Goal: Transaction & Acquisition: Purchase product/service

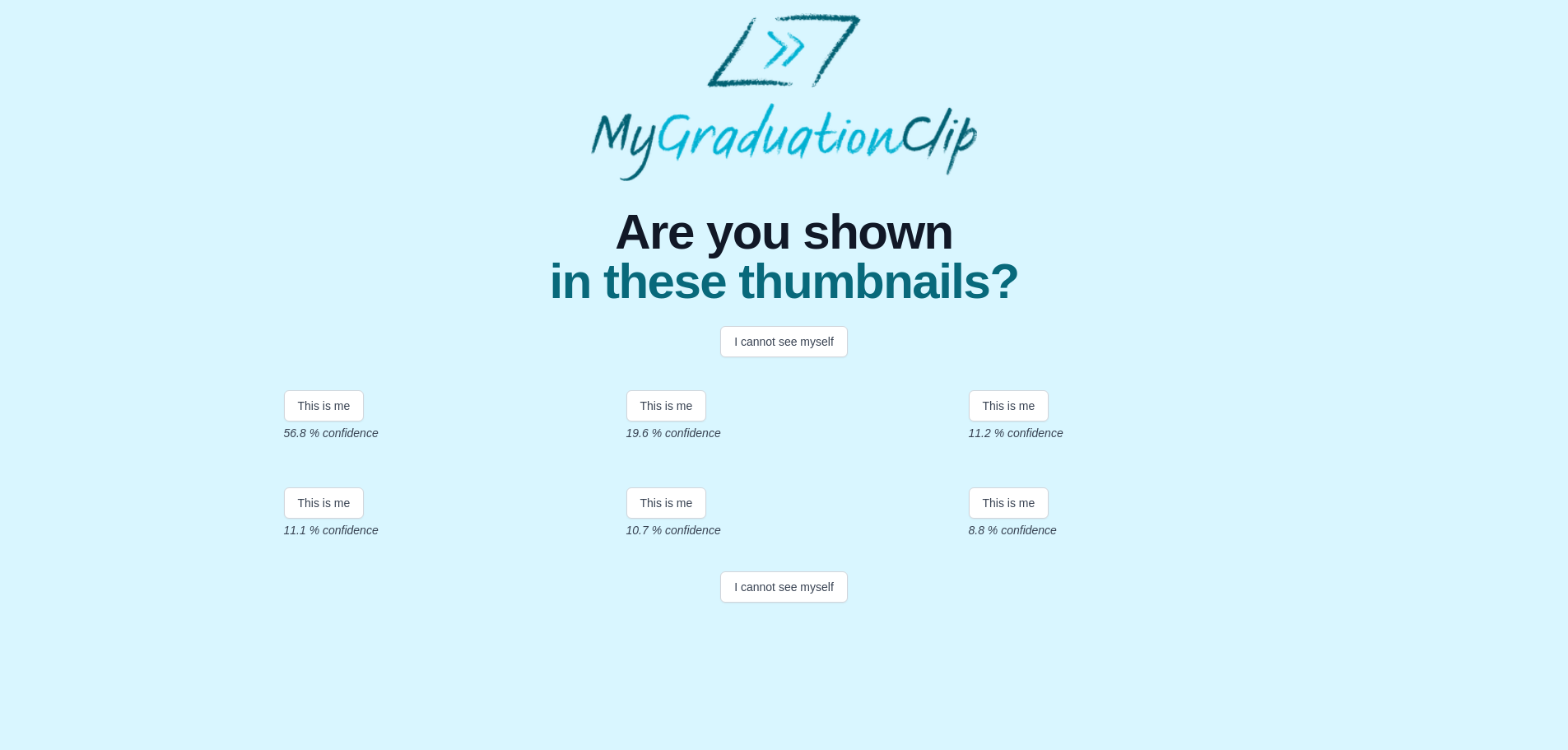
scroll to position [20, 0]
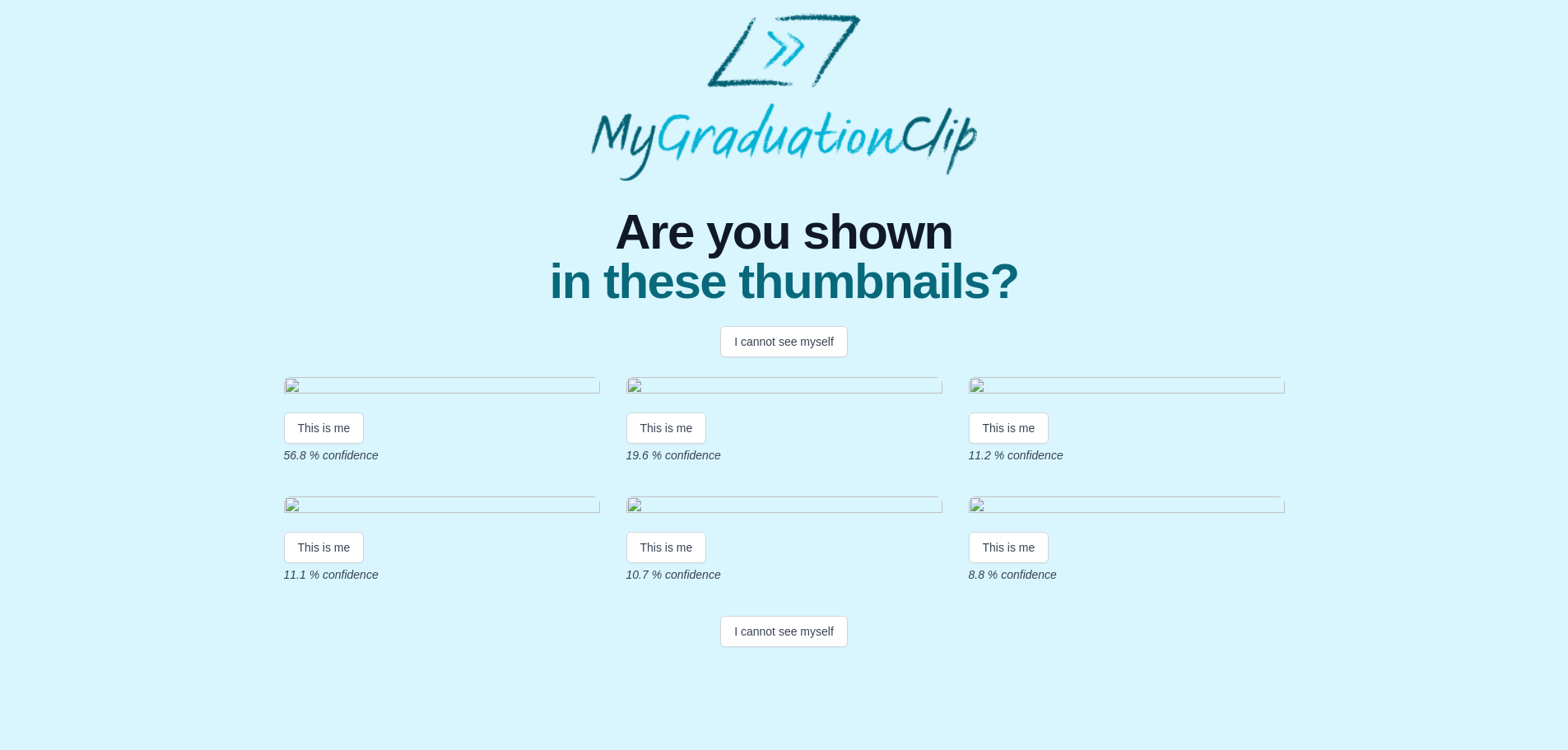
click at [486, 397] on img at bounding box center [442, 388] width 316 height 22
click at [387, 399] on img at bounding box center [442, 388] width 316 height 22
click at [310, 444] on button "This is me" at bounding box center [324, 427] width 81 height 31
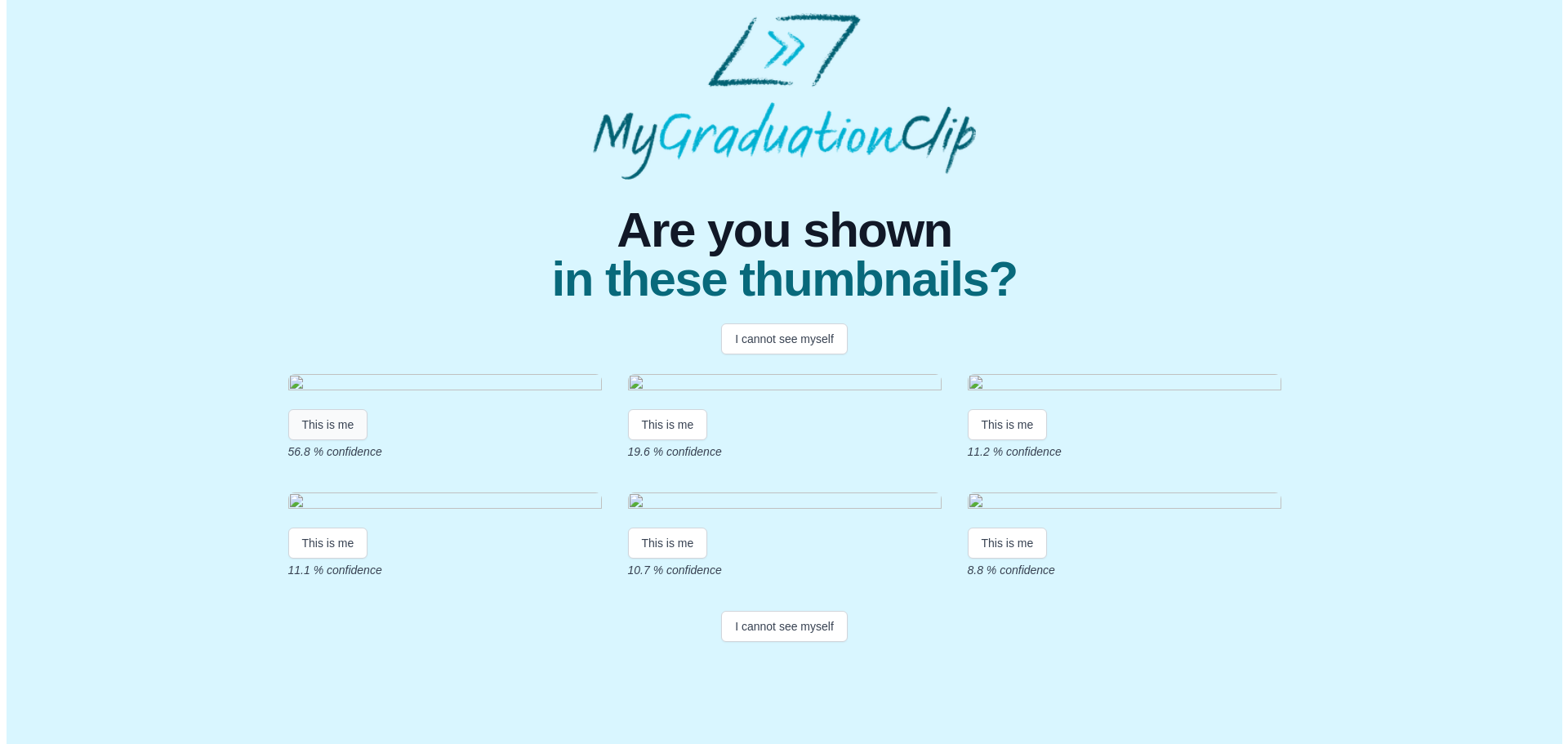
scroll to position [0, 0]
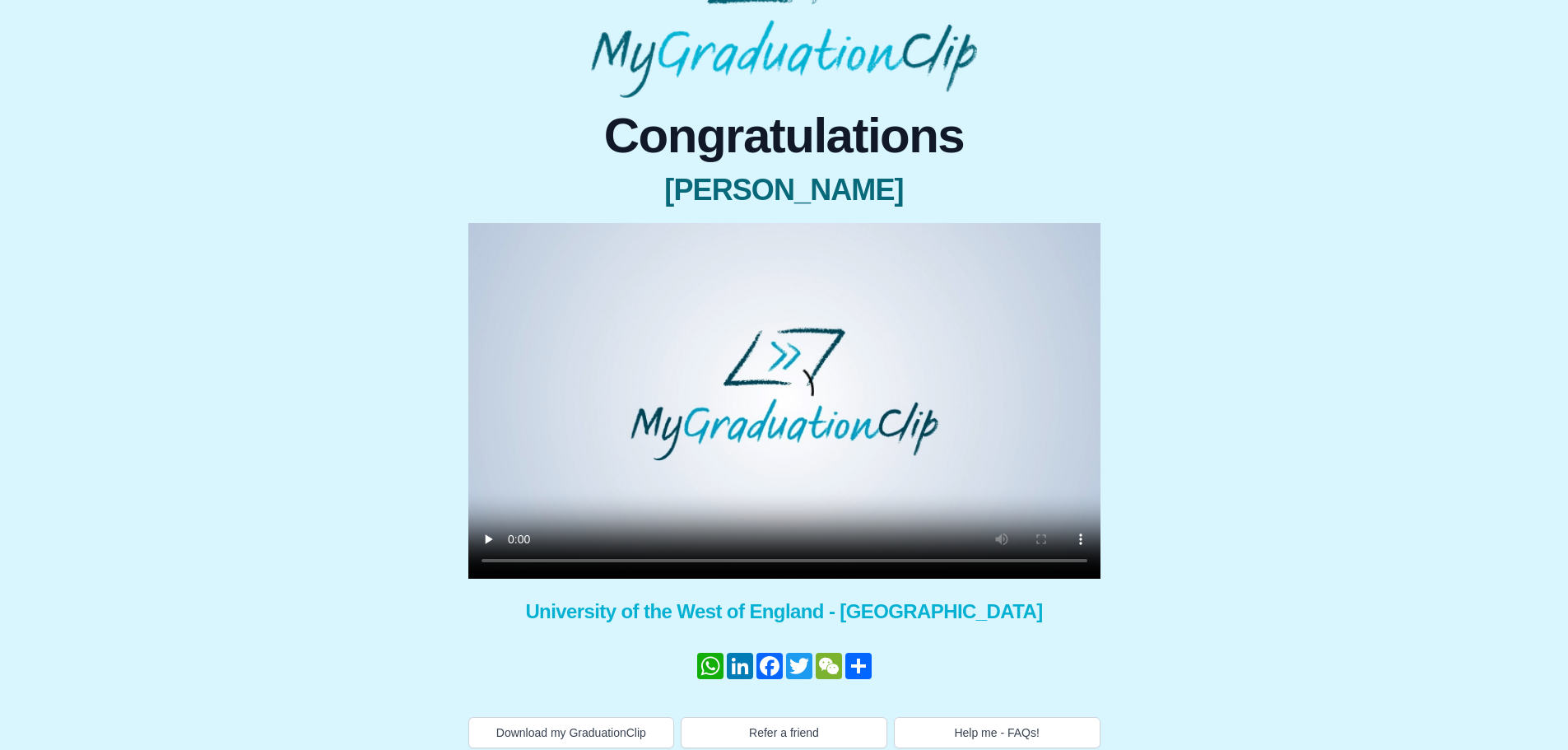
scroll to position [94, 0]
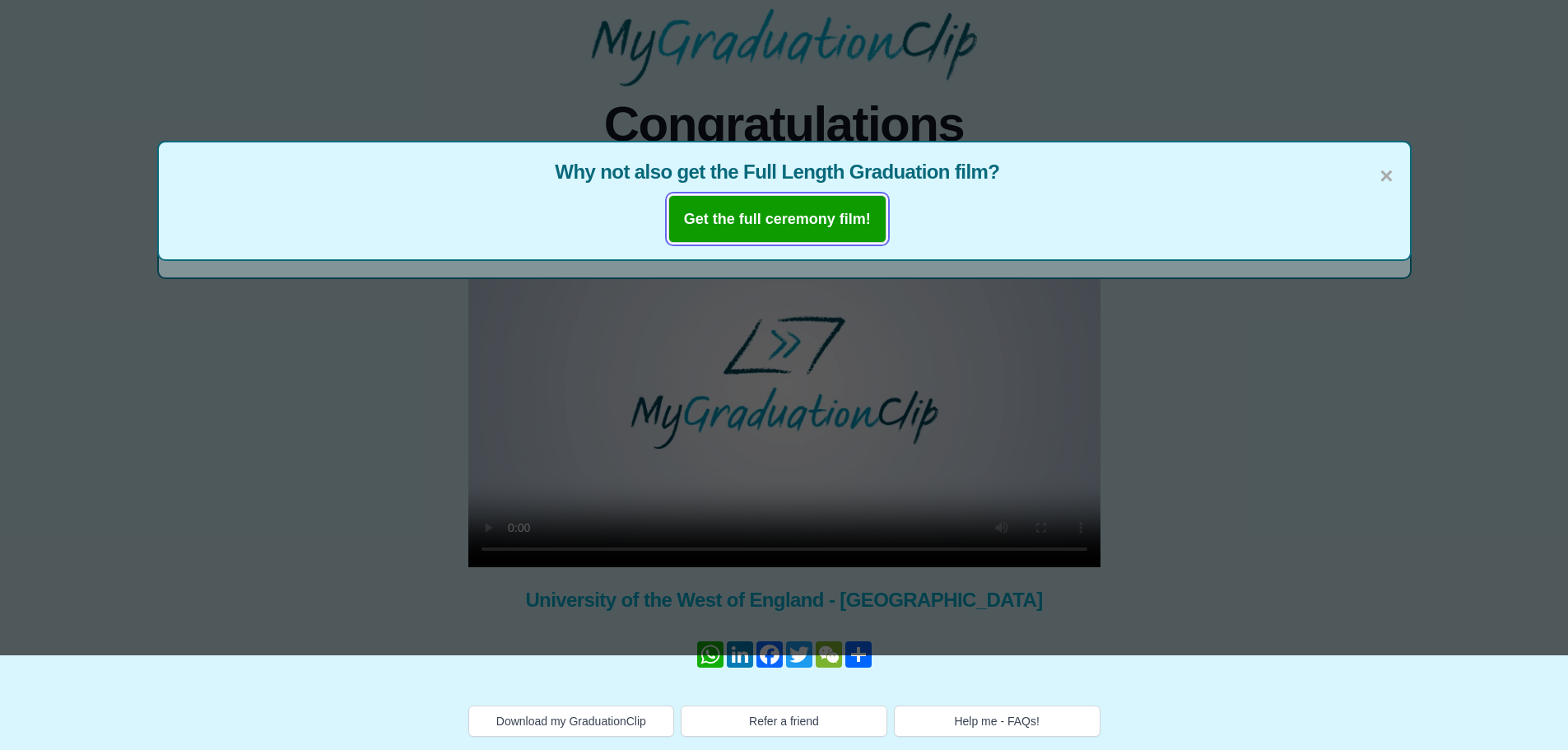
click at [824, 234] on button "Get the full ceremony film!" at bounding box center [778, 219] width 218 height 48
